Goal: Contribute content

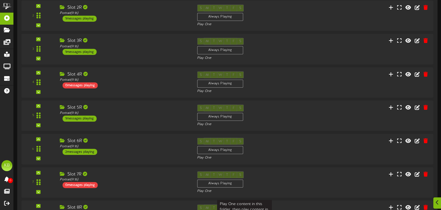
scroll to position [369, 0]
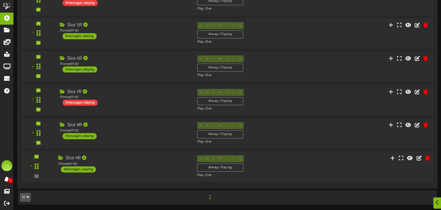
click at [84, 167] on div "4 messages playing" at bounding box center [78, 170] width 35 height 6
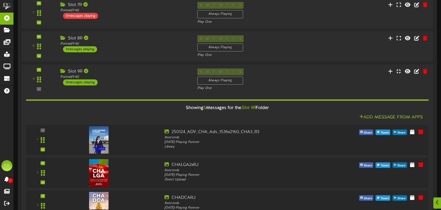
scroll to position [567, 0]
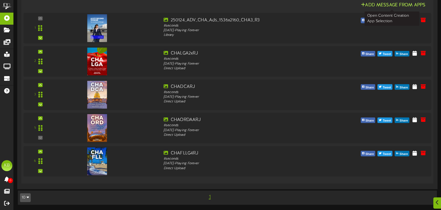
click at [387, 5] on button "Add Message From Apps" at bounding box center [393, 5] width 68 height 7
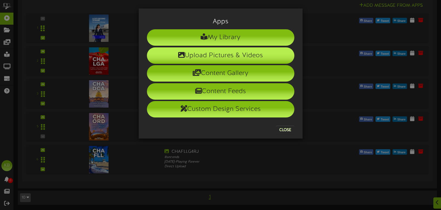
click at [236, 55] on li "Upload Pictures & Videos" at bounding box center [220, 55] width 147 height 16
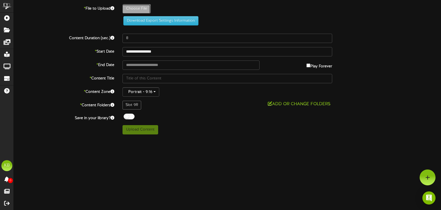
type input "**********"
type input "CHAORDRJ"
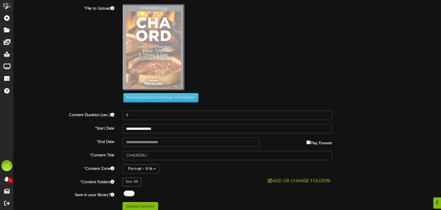
scroll to position [5, 0]
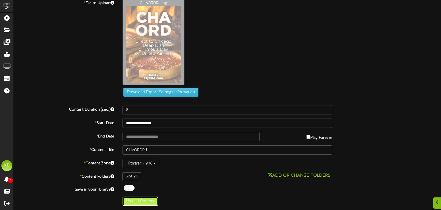
click at [147, 201] on button "Upload Content" at bounding box center [140, 201] width 36 height 9
type input "**********"
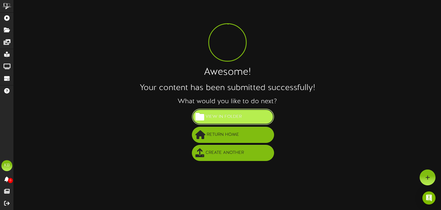
click at [234, 116] on span "View in Folder" at bounding box center [223, 116] width 39 height 9
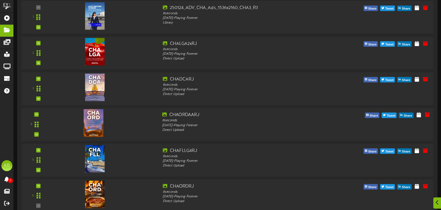
scroll to position [94, 0]
